Goal: Task Accomplishment & Management: Use online tool/utility

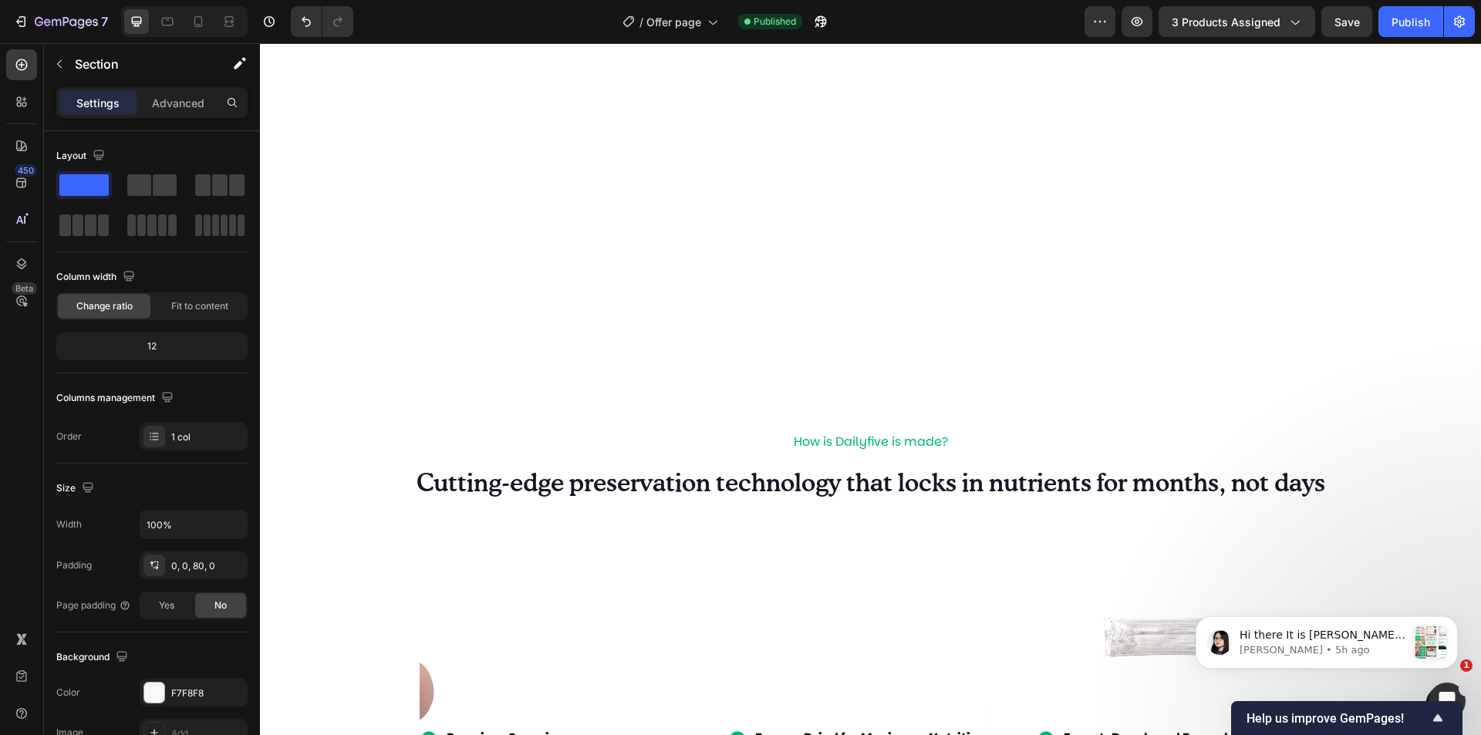
scroll to position [2391, 0]
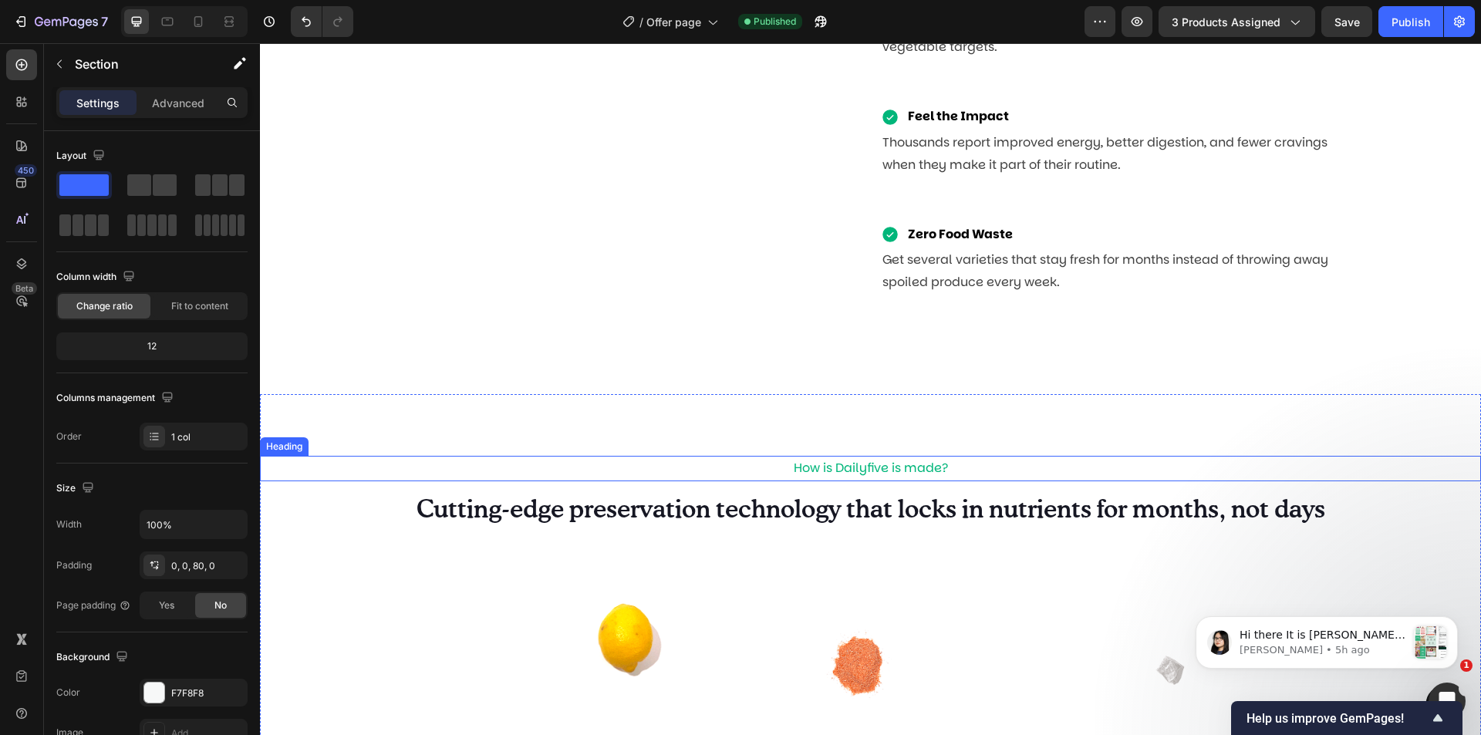
click at [883, 466] on h2 "How is Dailyfive is made?" at bounding box center [870, 468] width 1221 height 25
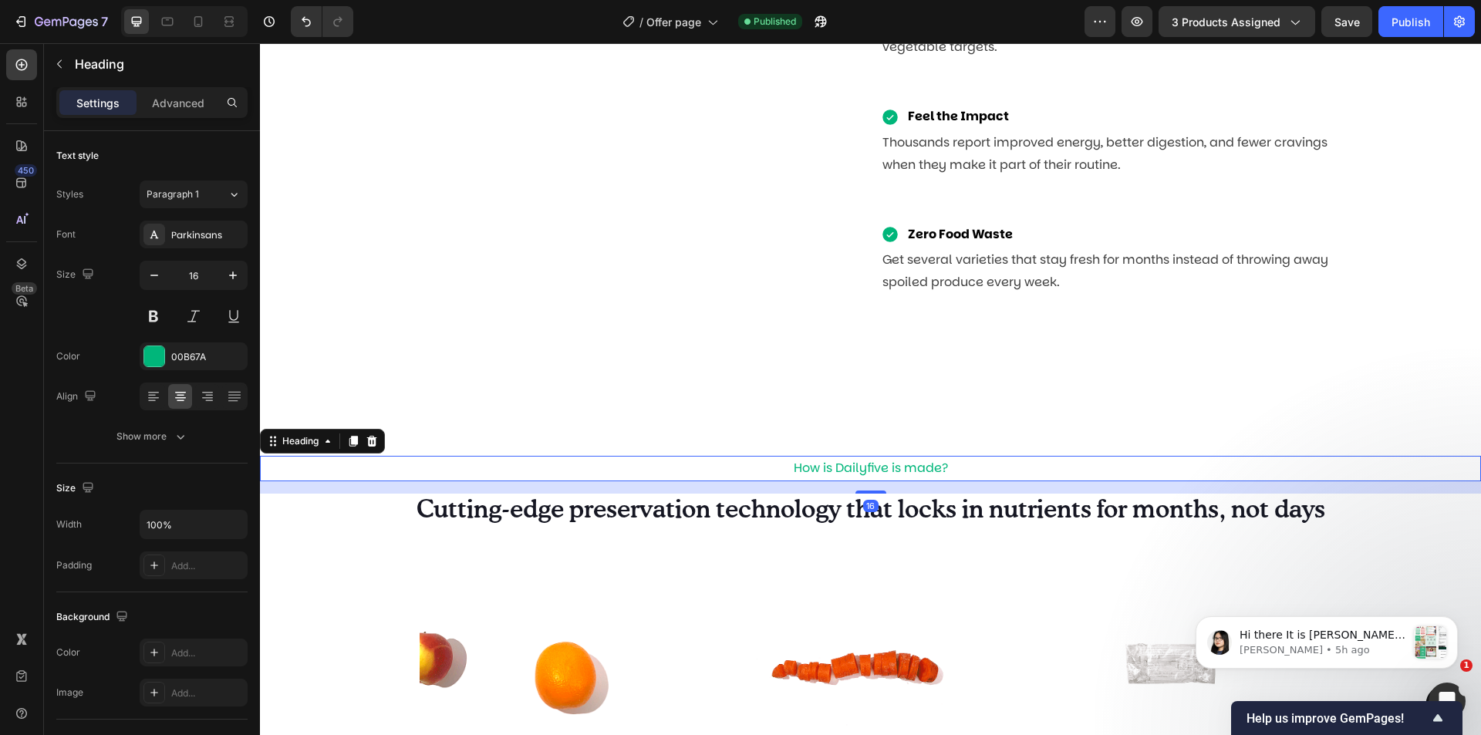
click at [885, 469] on h2 "How is Dailyfive is made?" at bounding box center [870, 468] width 1221 height 25
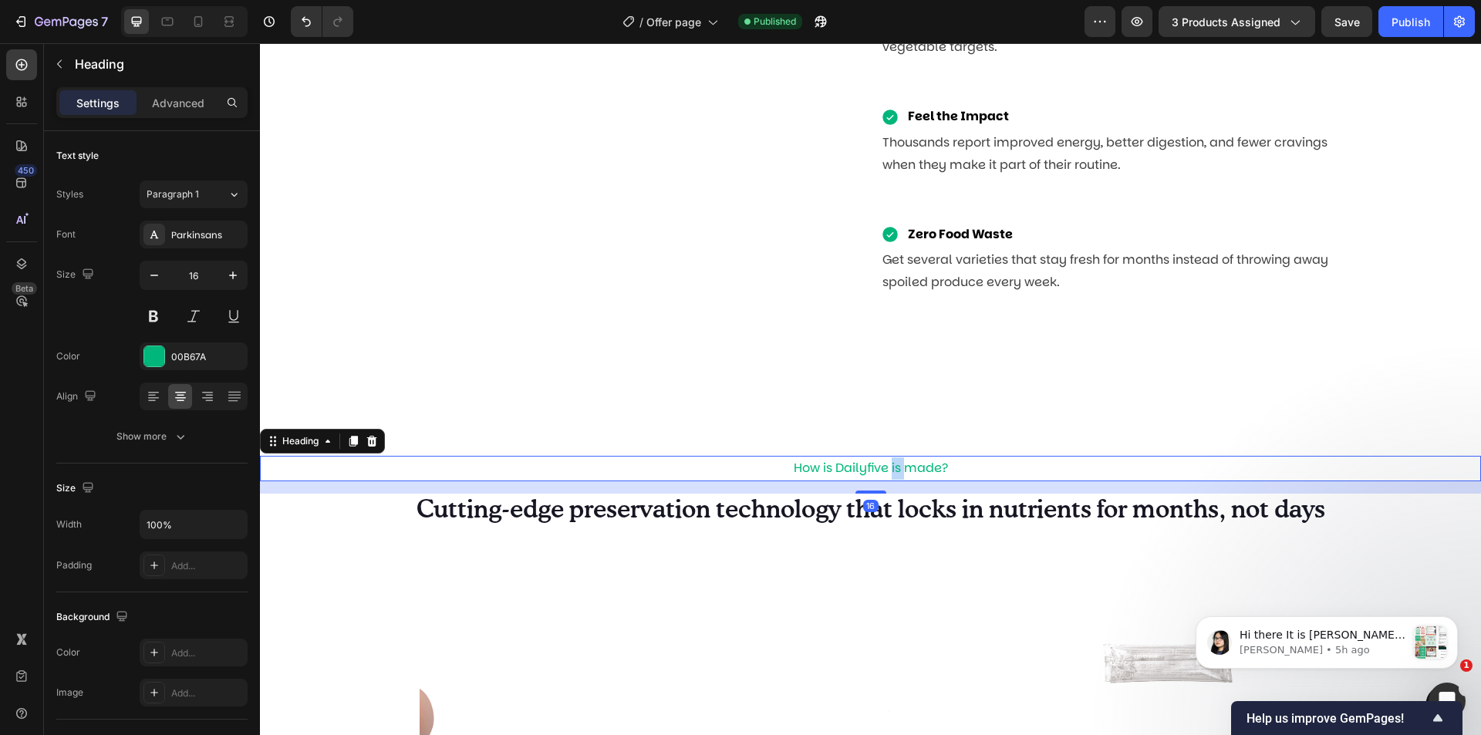
click at [885, 469] on p "How is Dailyfive is made?" at bounding box center [870, 468] width 1218 height 22
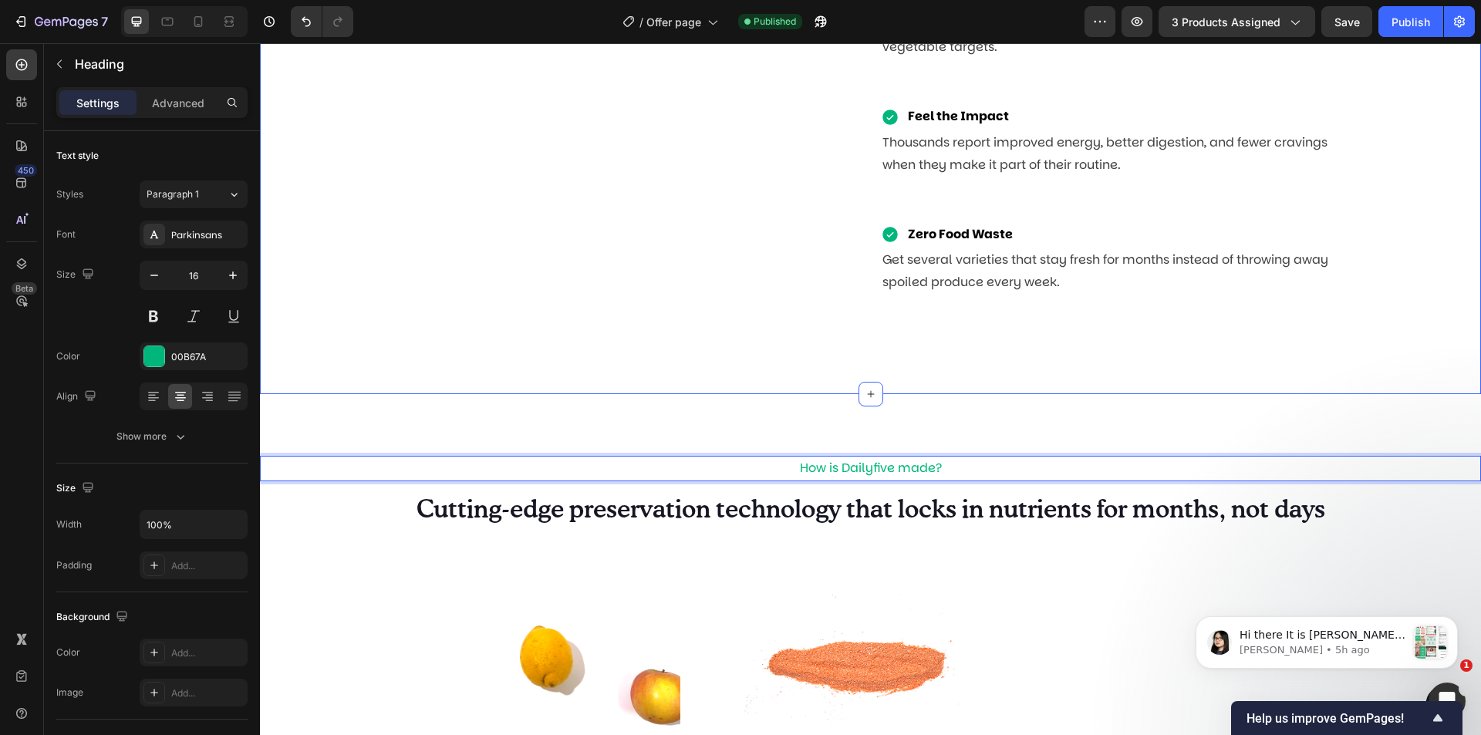
click at [1084, 344] on div "REAL FRUIT, ZERO HASSLE Heading Row Image Nutrient-rich Item List Freeze-drying…" at bounding box center [870, 70] width 1221 height 648
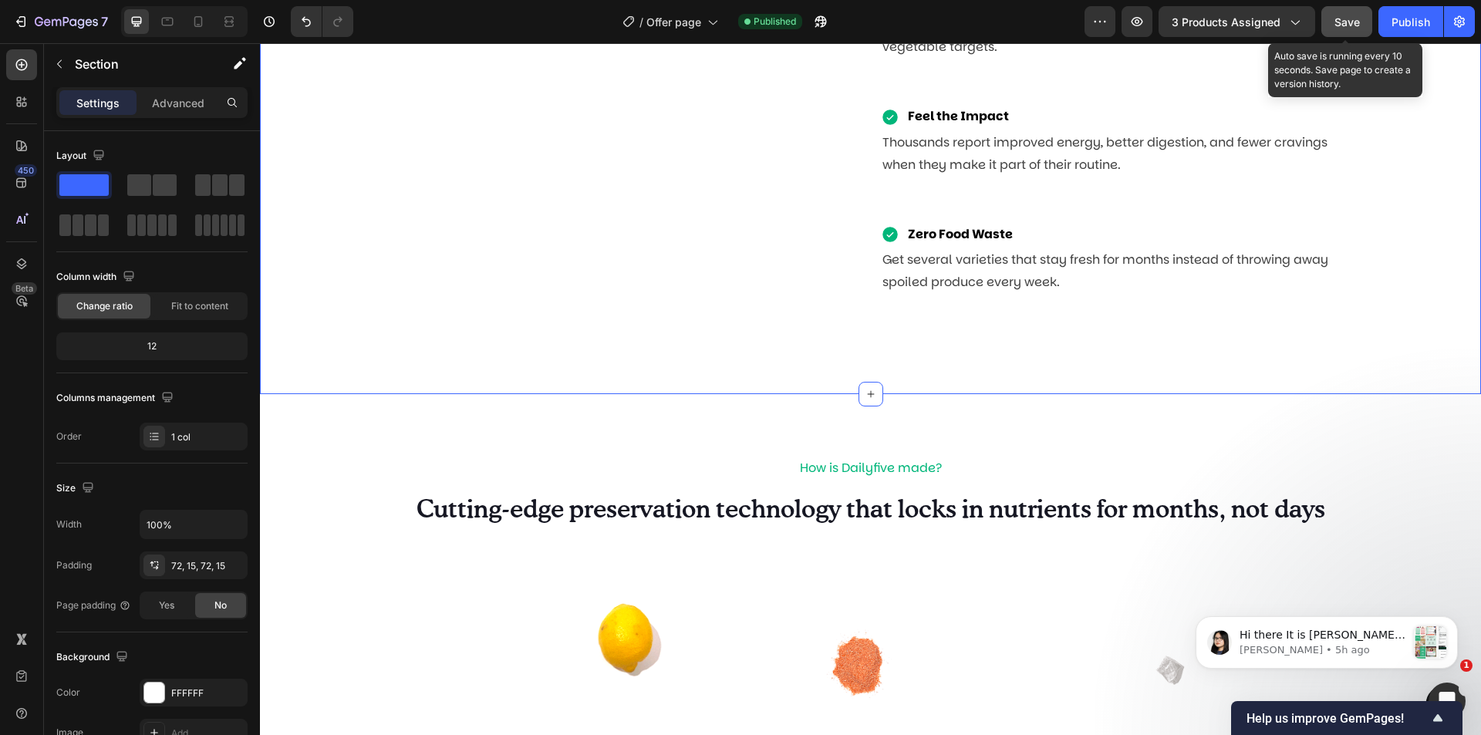
click at [1356, 22] on span "Save" at bounding box center [1346, 21] width 25 height 13
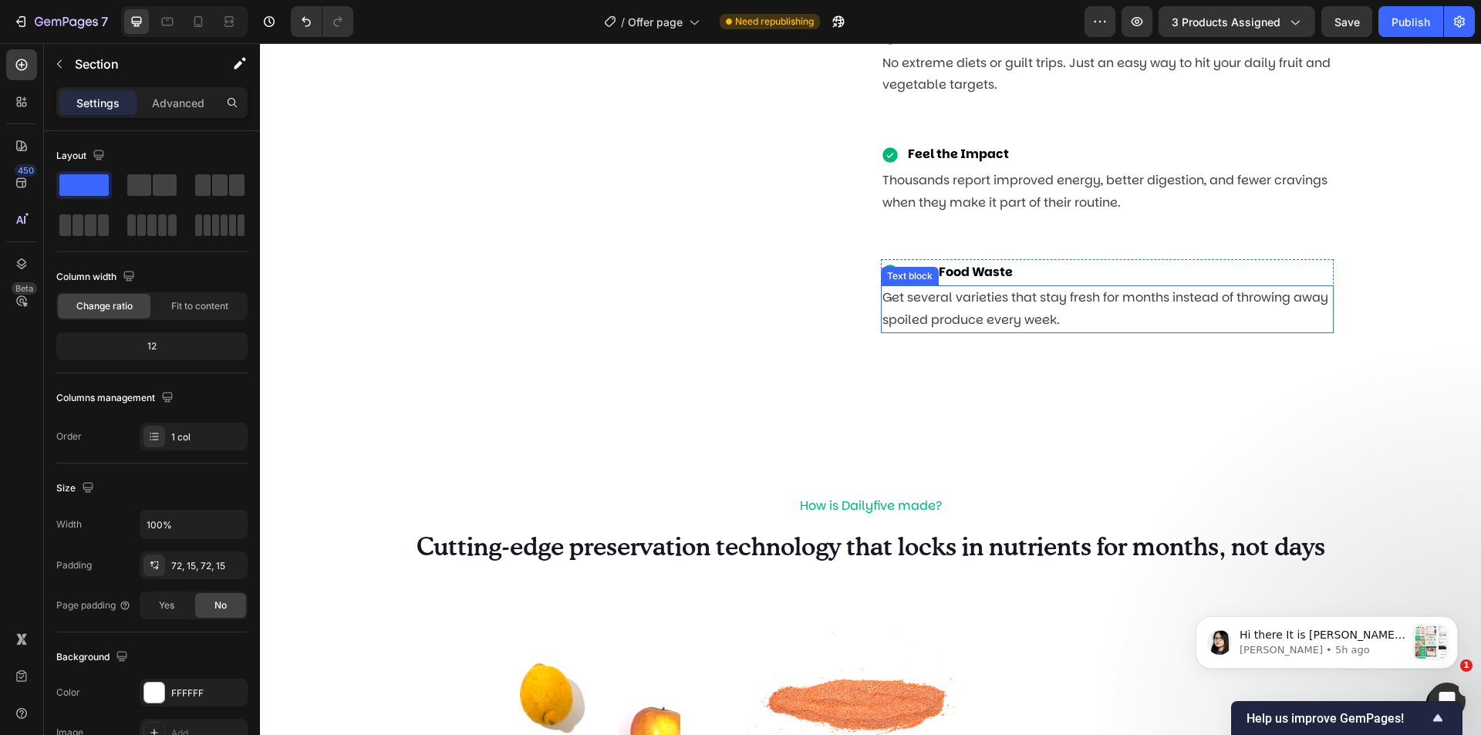
scroll to position [2166, 0]
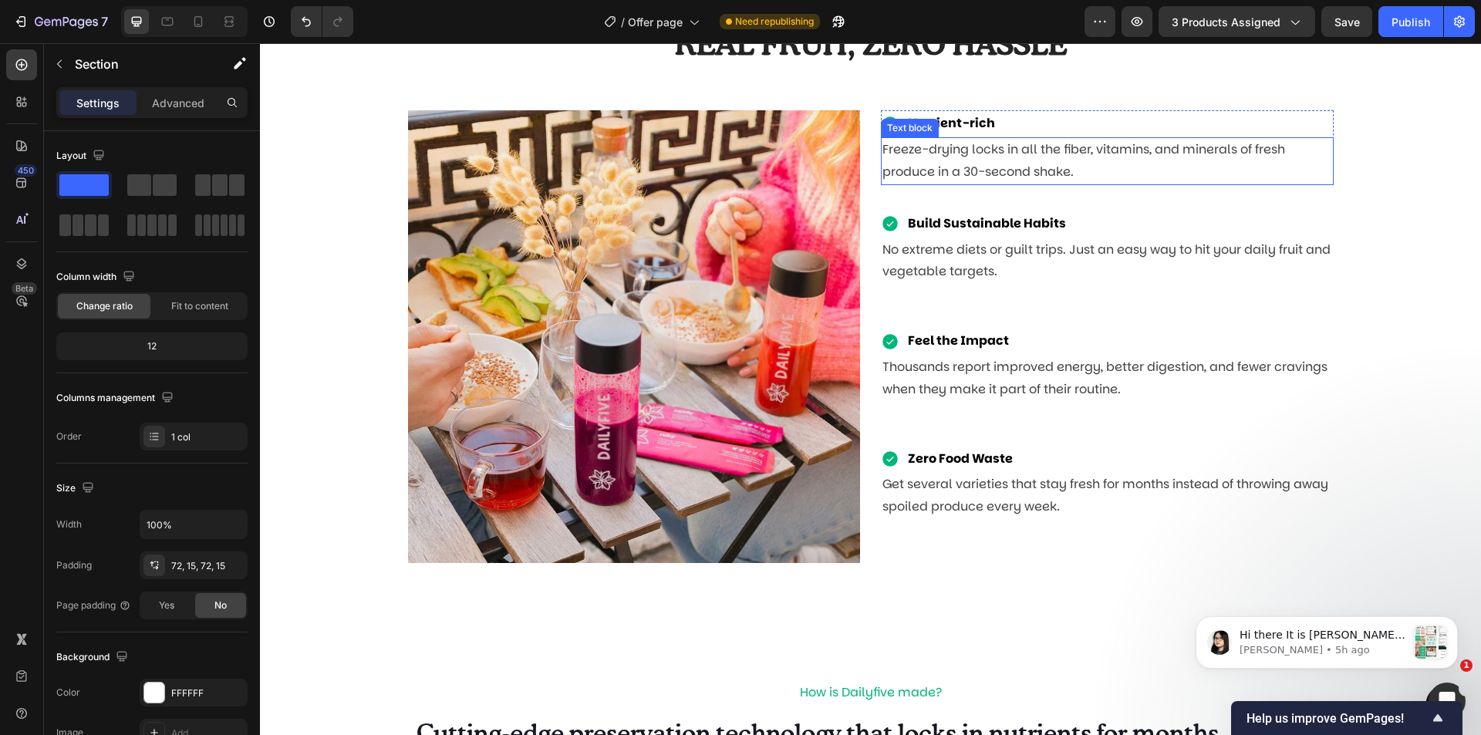
click at [1080, 153] on p "Freeze-drying locks in all the fiber, vitamins, and minerals of fresh produce i…" at bounding box center [1107, 161] width 450 height 45
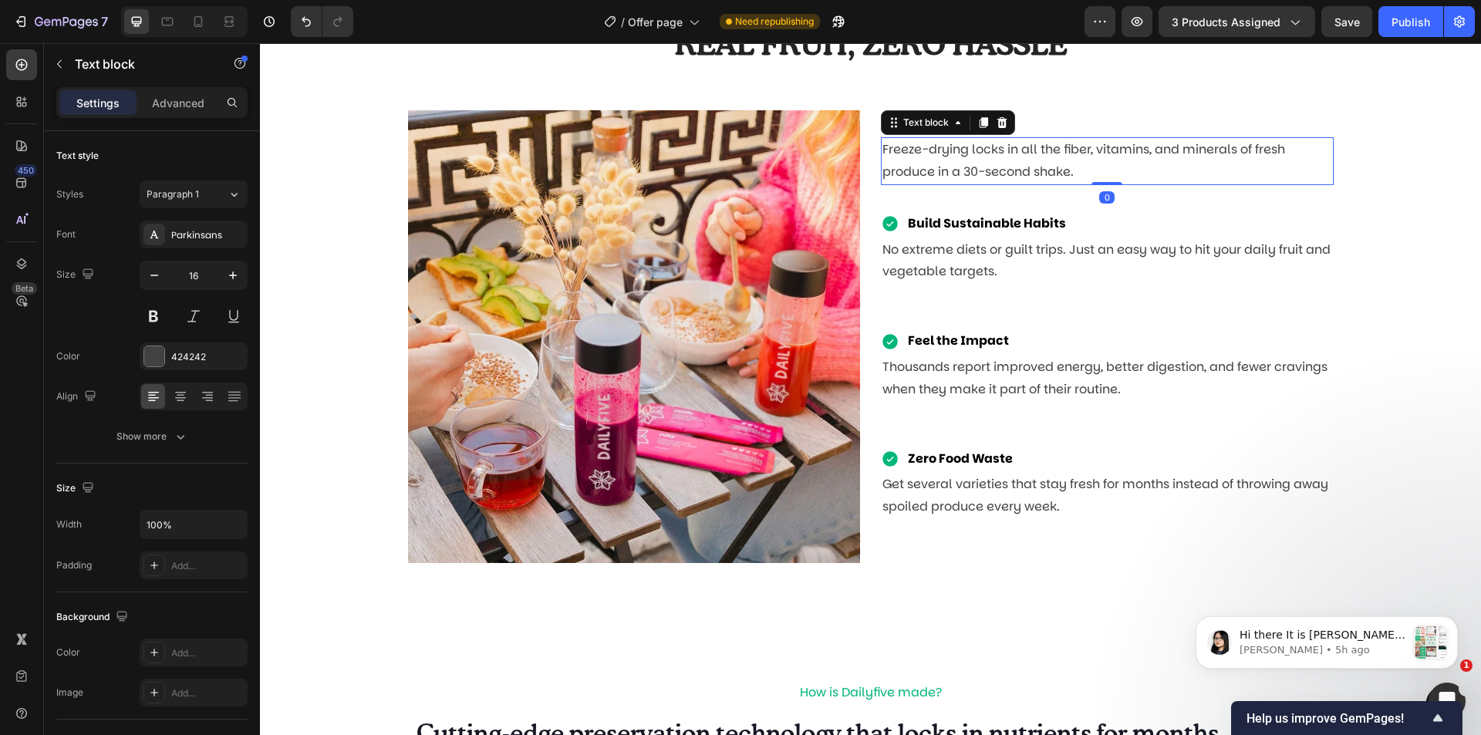
click at [1185, 162] on p "Freeze-drying locks in all the fiber, vitamins, and minerals of fresh produce i…" at bounding box center [1107, 161] width 450 height 45
click at [928, 168] on p "Freeze-drying locks in all the fiber, vitamins, and minerals of fresh produce i…" at bounding box center [1107, 161] width 450 height 45
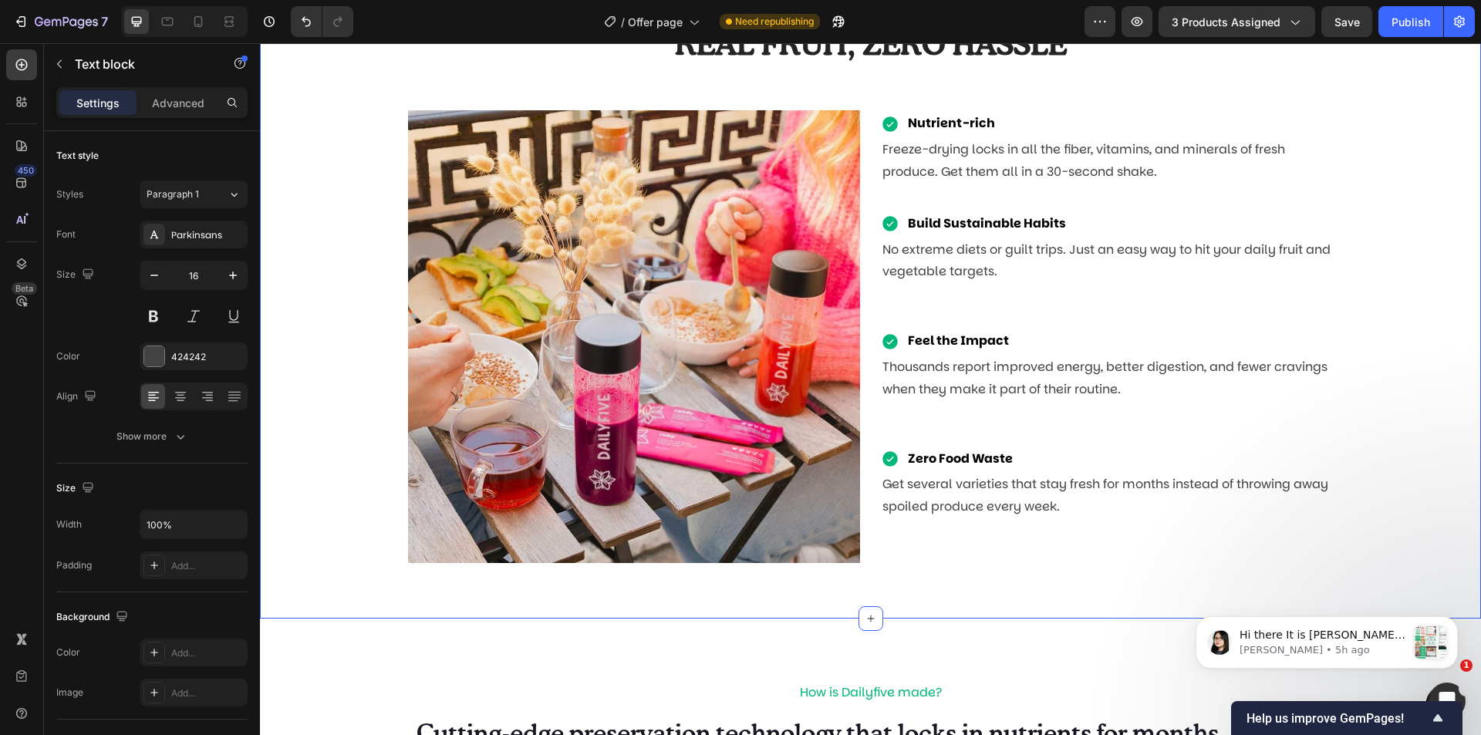
click at [1347, 200] on div "REAL FRUIT, ZERO HASSLE Heading Row Image Nutrient-rich Item List Freeze-drying…" at bounding box center [870, 294] width 1198 height 537
click at [1127, 251] on p "No extreme diets or guilt trips. Just an easy way to hit your daily fruit and v…" at bounding box center [1107, 261] width 450 height 45
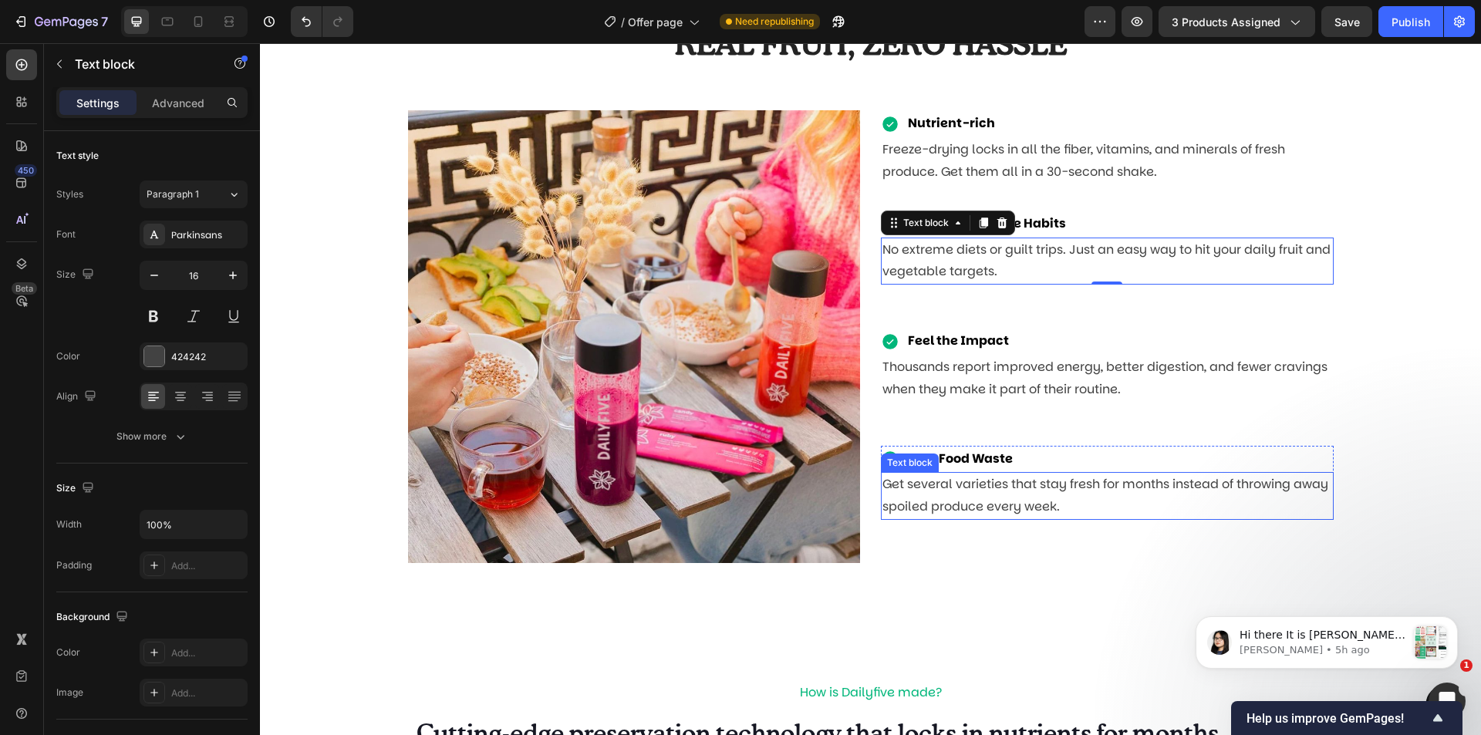
click at [1098, 541] on div "Nutrient-rich Item List Freeze-drying locks in all the fiber, vitamins, and min…" at bounding box center [1107, 336] width 453 height 453
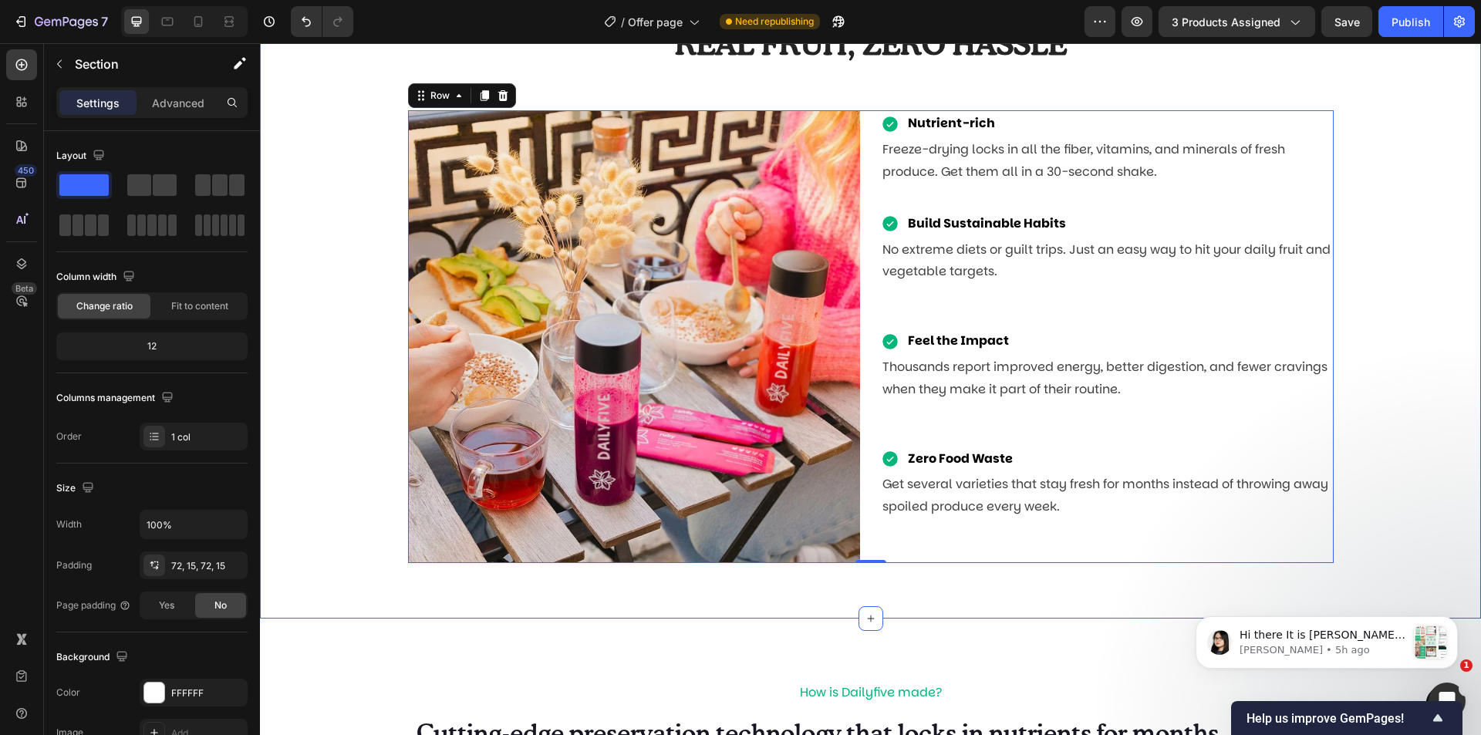
click at [1394, 420] on div "REAL FRUIT, ZERO HASSLE Heading Row Image Nutrient-rich Item List Freeze-drying…" at bounding box center [870, 294] width 1198 height 537
click at [1085, 507] on p "Get several varieties that stay fresh for months instead of throwing away spoil…" at bounding box center [1107, 496] width 450 height 45
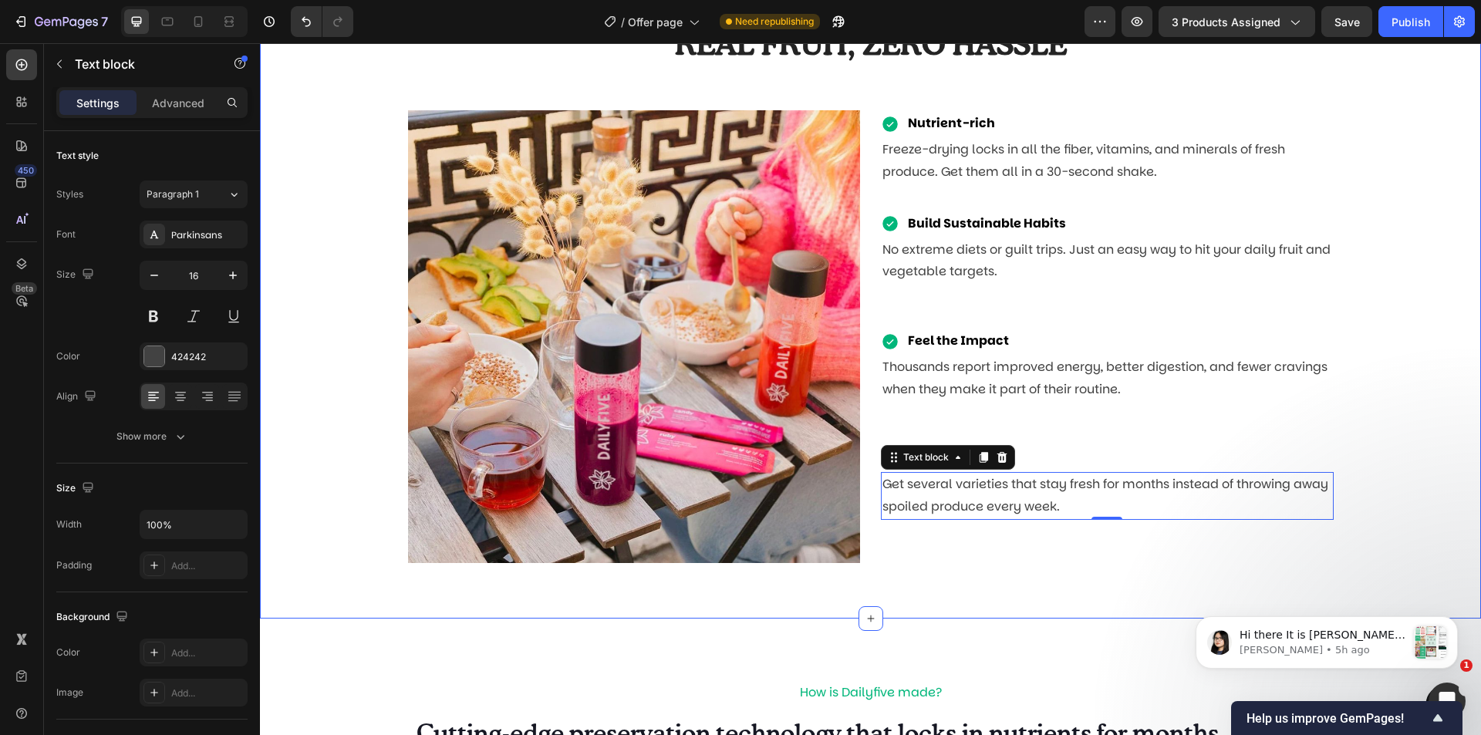
click at [1368, 396] on div "REAL FRUIT, ZERO HASSLE Heading Row Image Nutrient-rich Item List Freeze-drying…" at bounding box center [870, 294] width 1198 height 537
